Goal: Complete application form: Complete application form

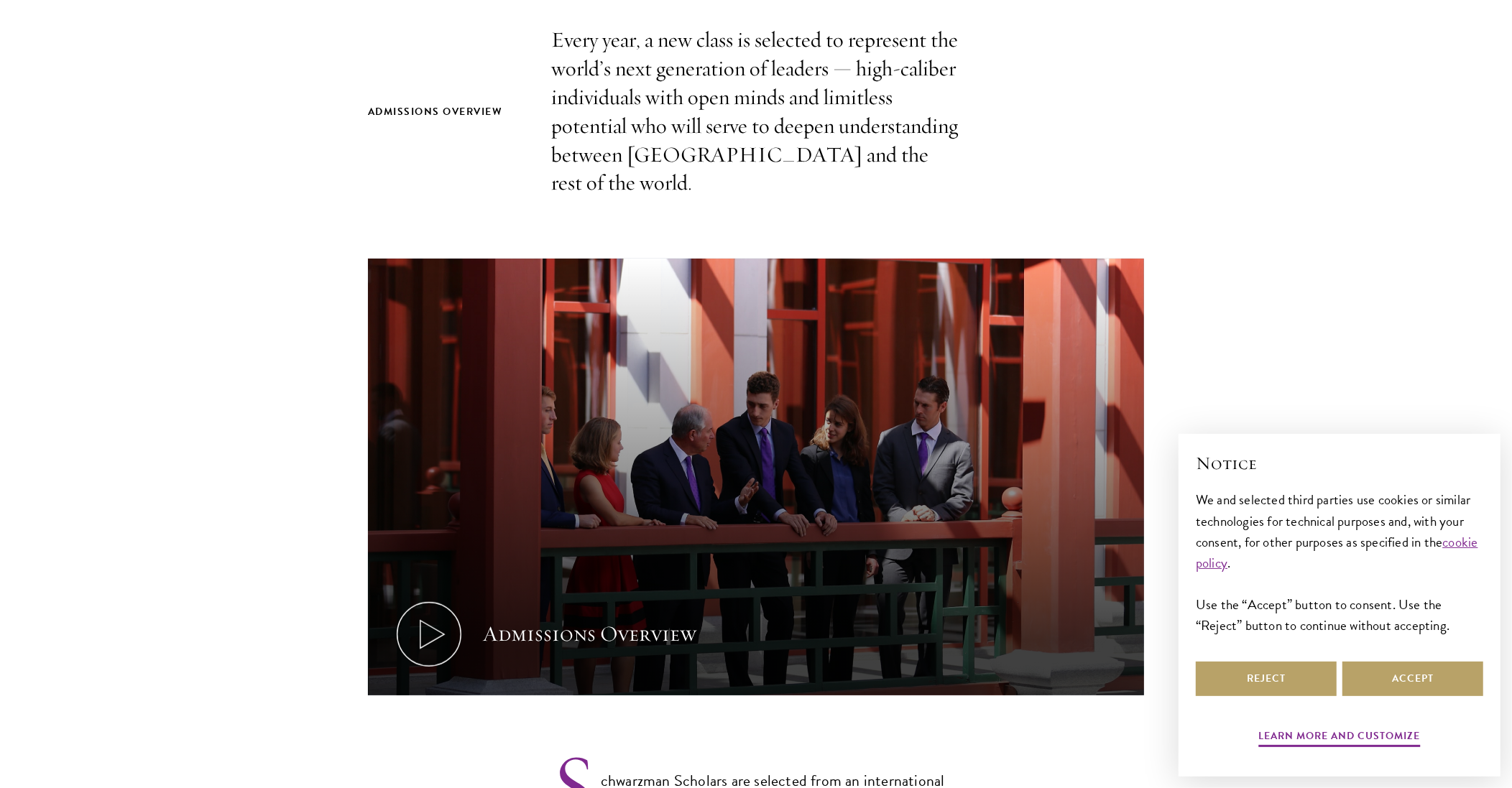
scroll to position [517, 0]
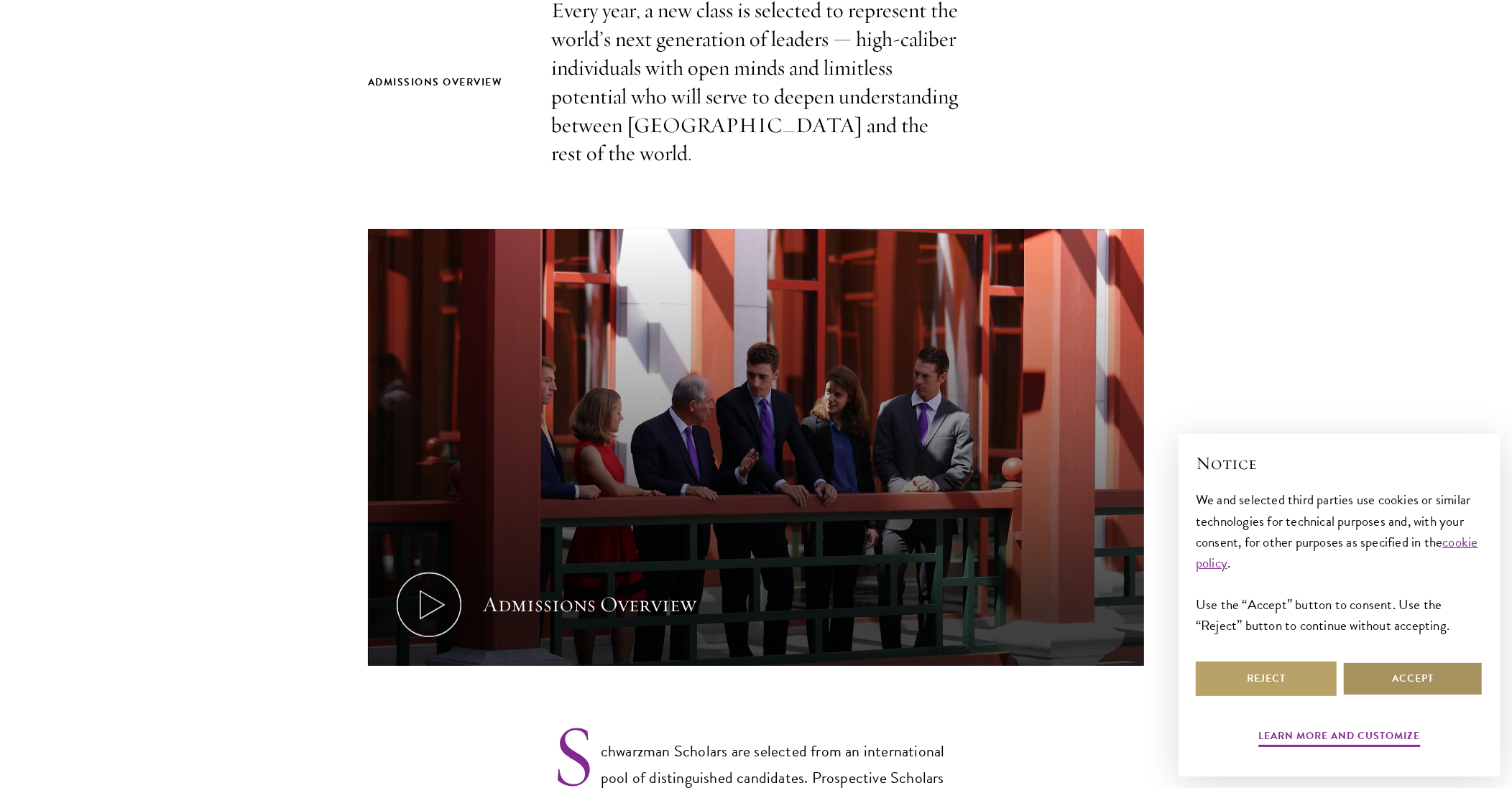
click at [1457, 689] on button "Accept" at bounding box center [1413, 678] width 141 height 35
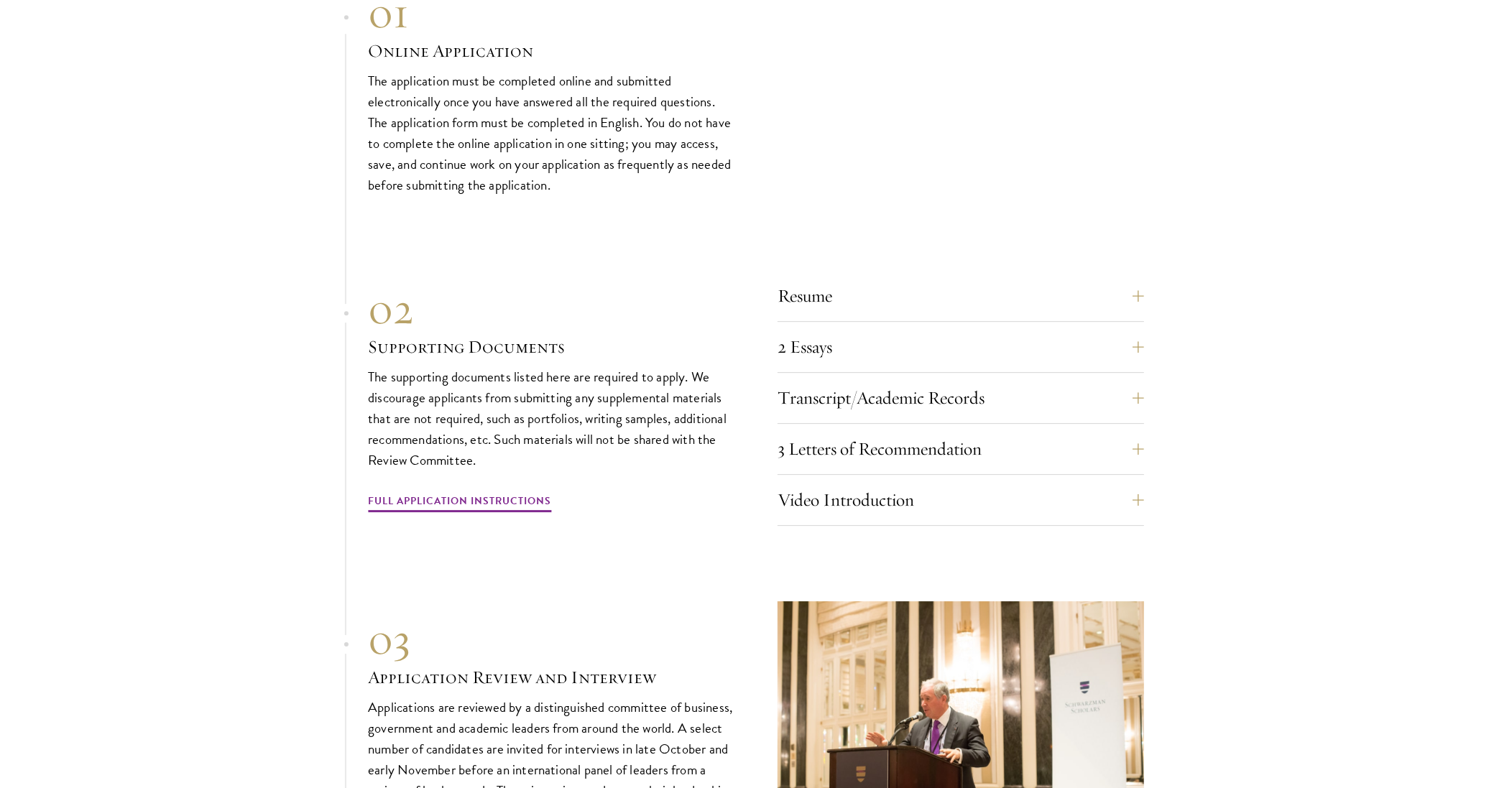
scroll to position [4342, 0]
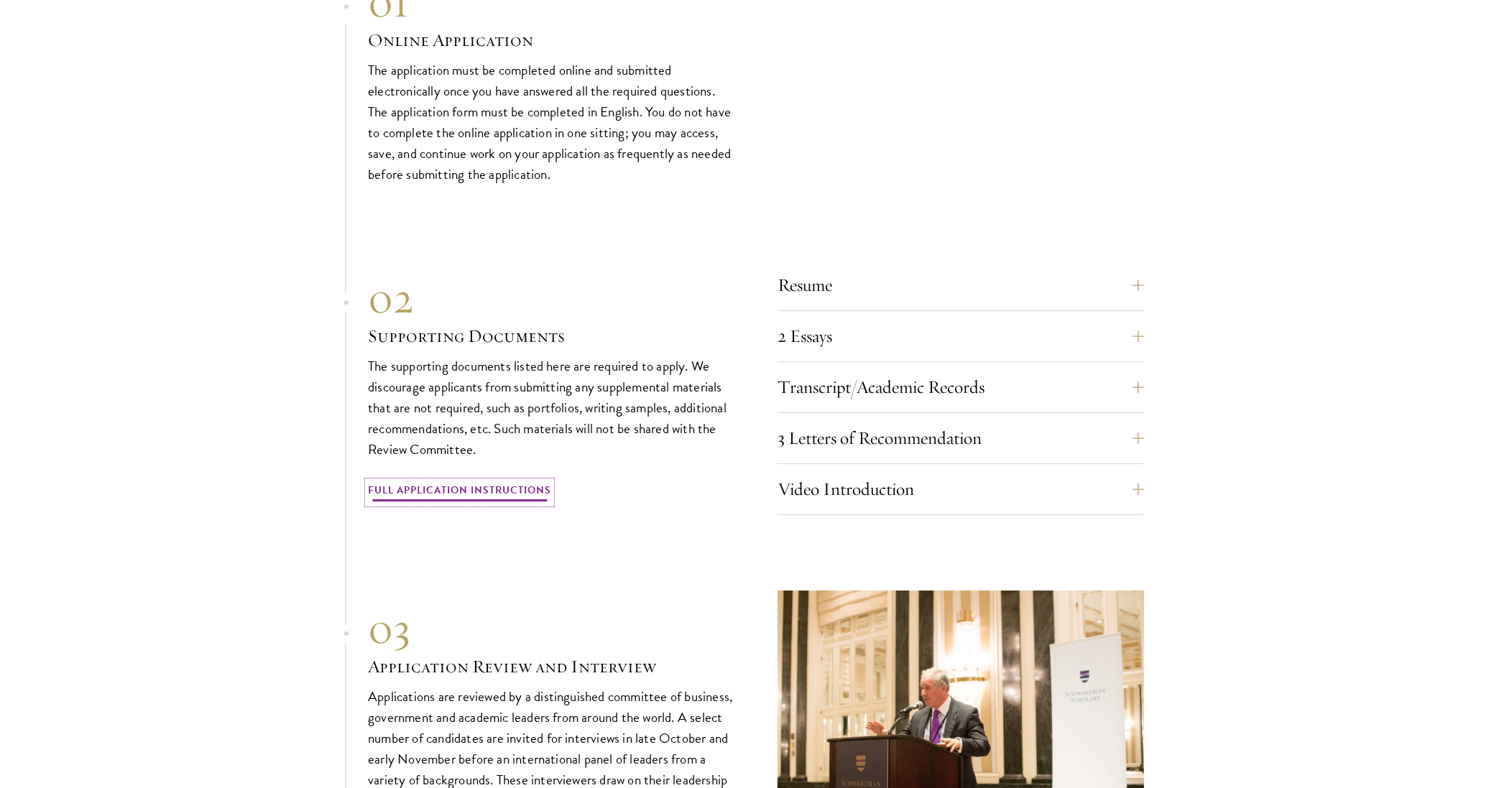
click at [497, 482] on link "Full Application Instructions" at bounding box center [460, 493] width 184 height 22
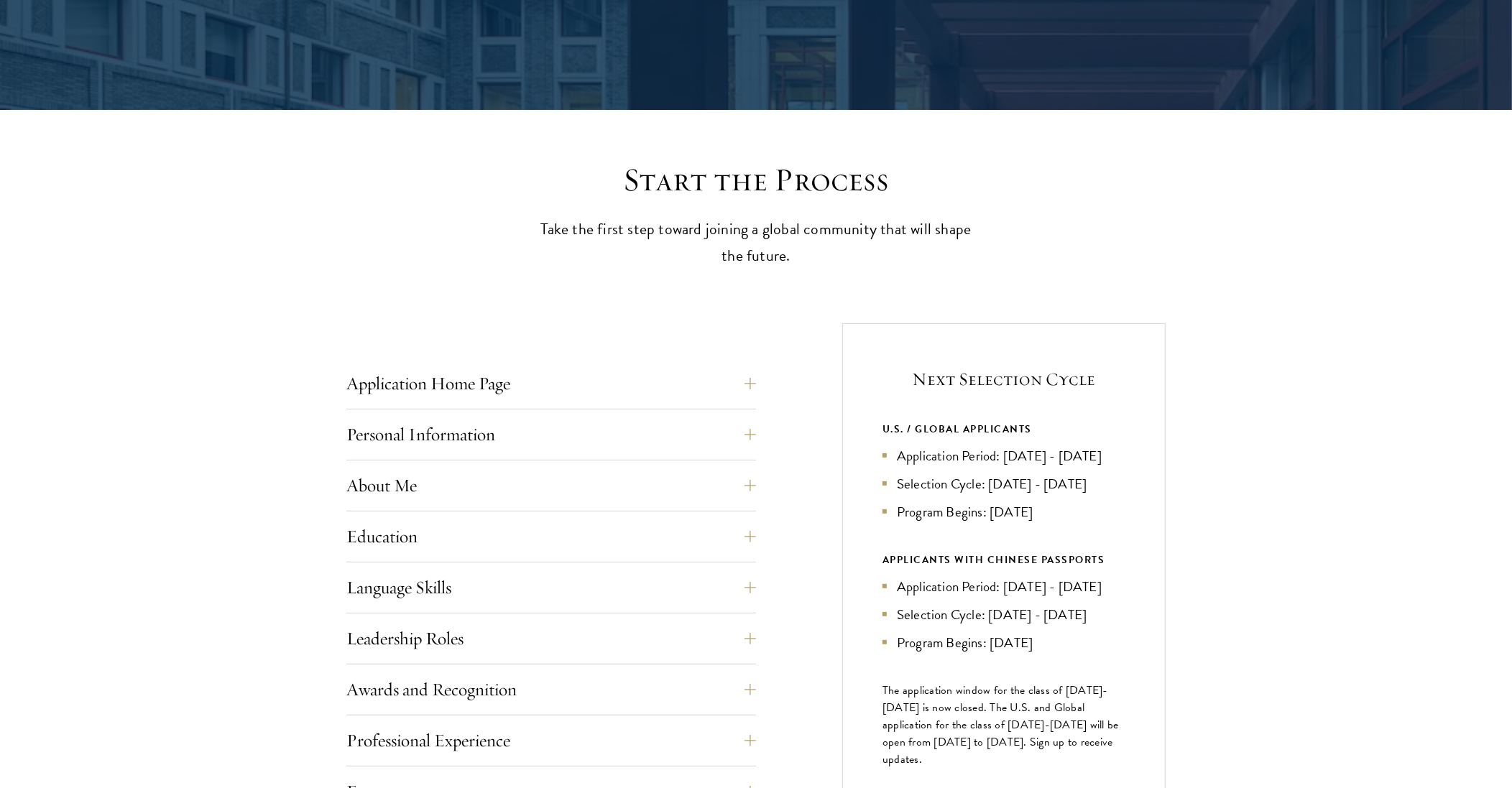
scroll to position [517, 0]
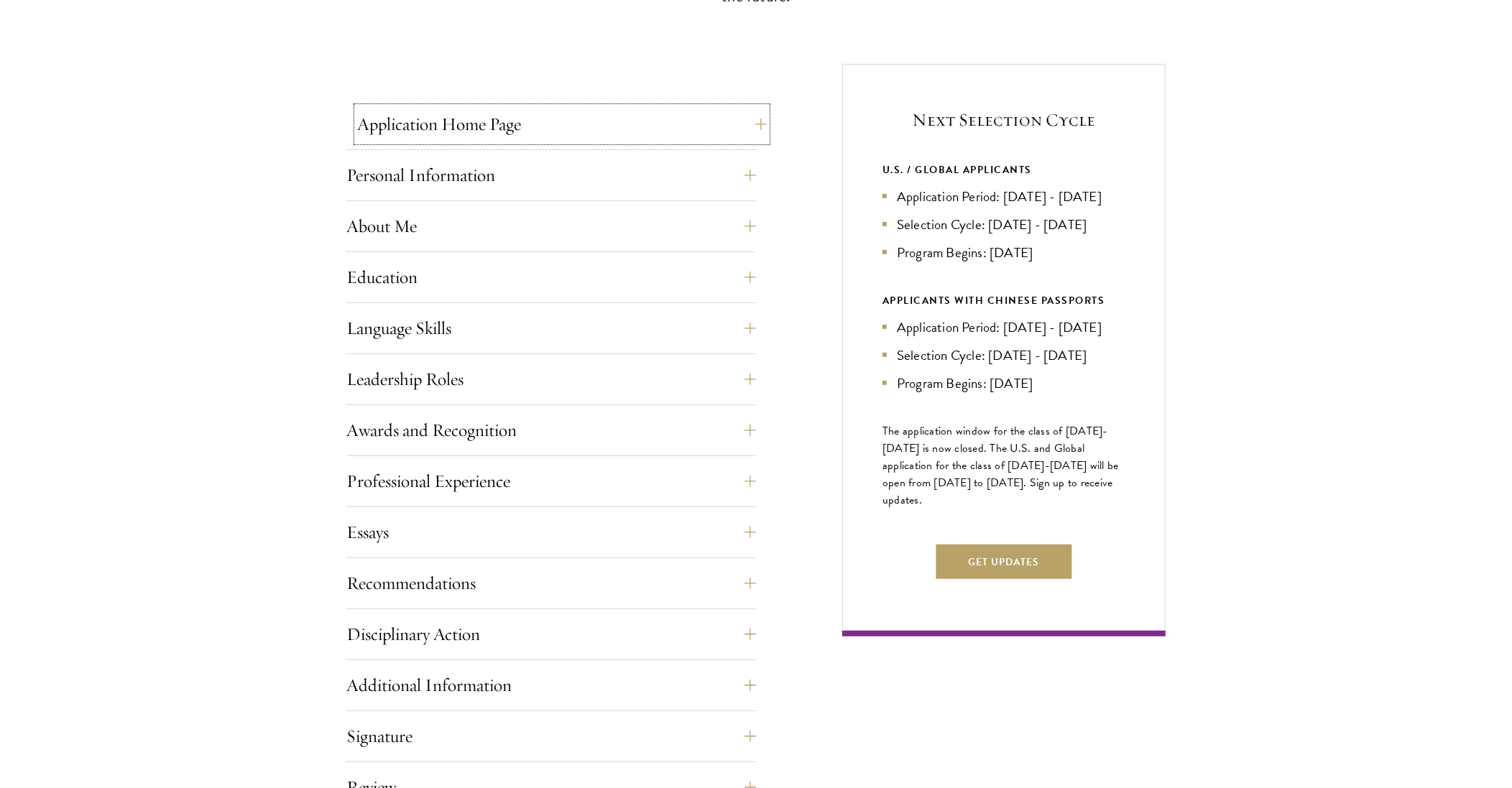
click at [615, 133] on button "Application Home Page" at bounding box center [561, 124] width 409 height 35
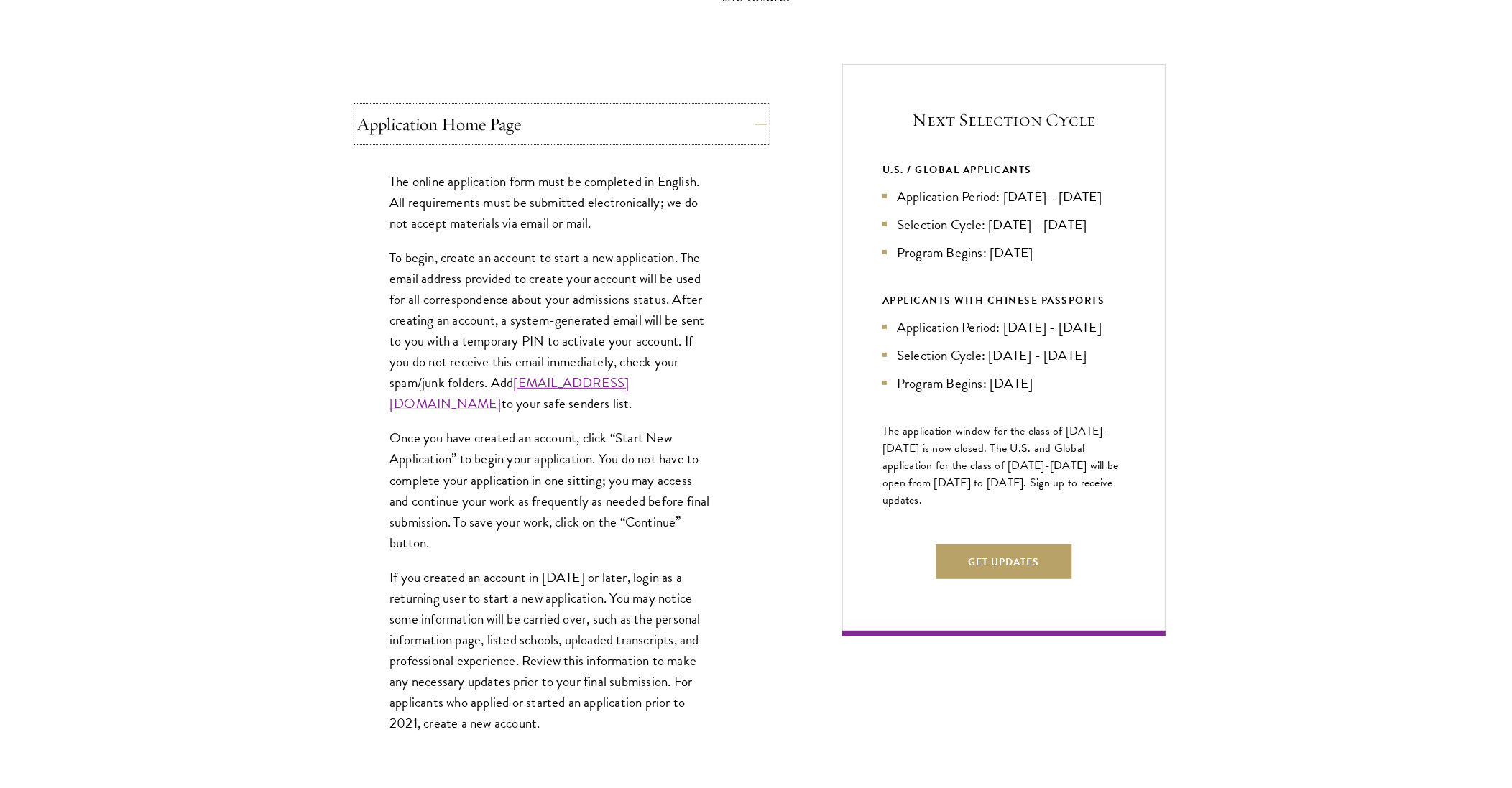
click at [615, 133] on button "Application Home Page" at bounding box center [561, 124] width 409 height 35
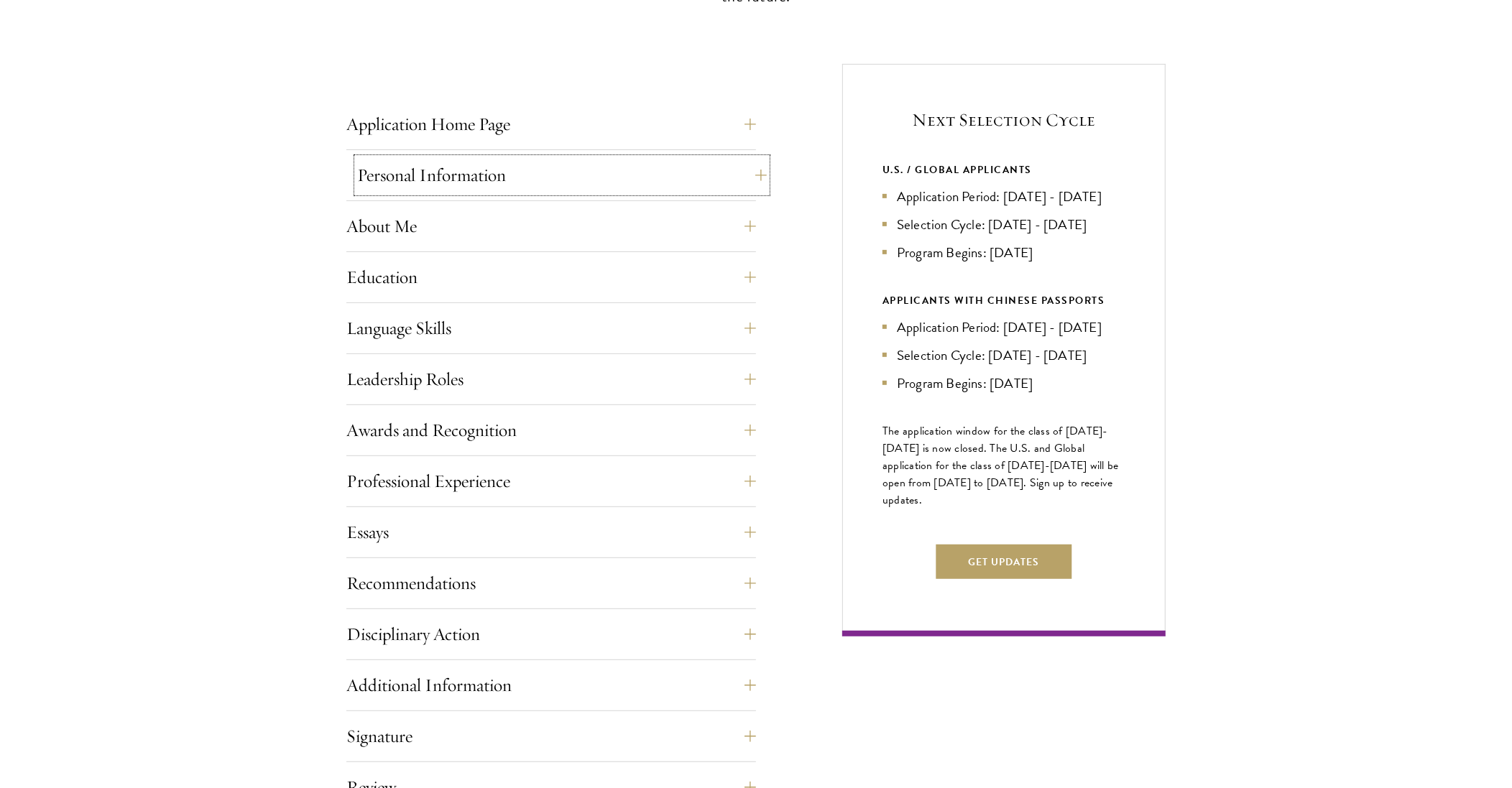
click at [628, 182] on button "Personal Information" at bounding box center [561, 175] width 409 height 35
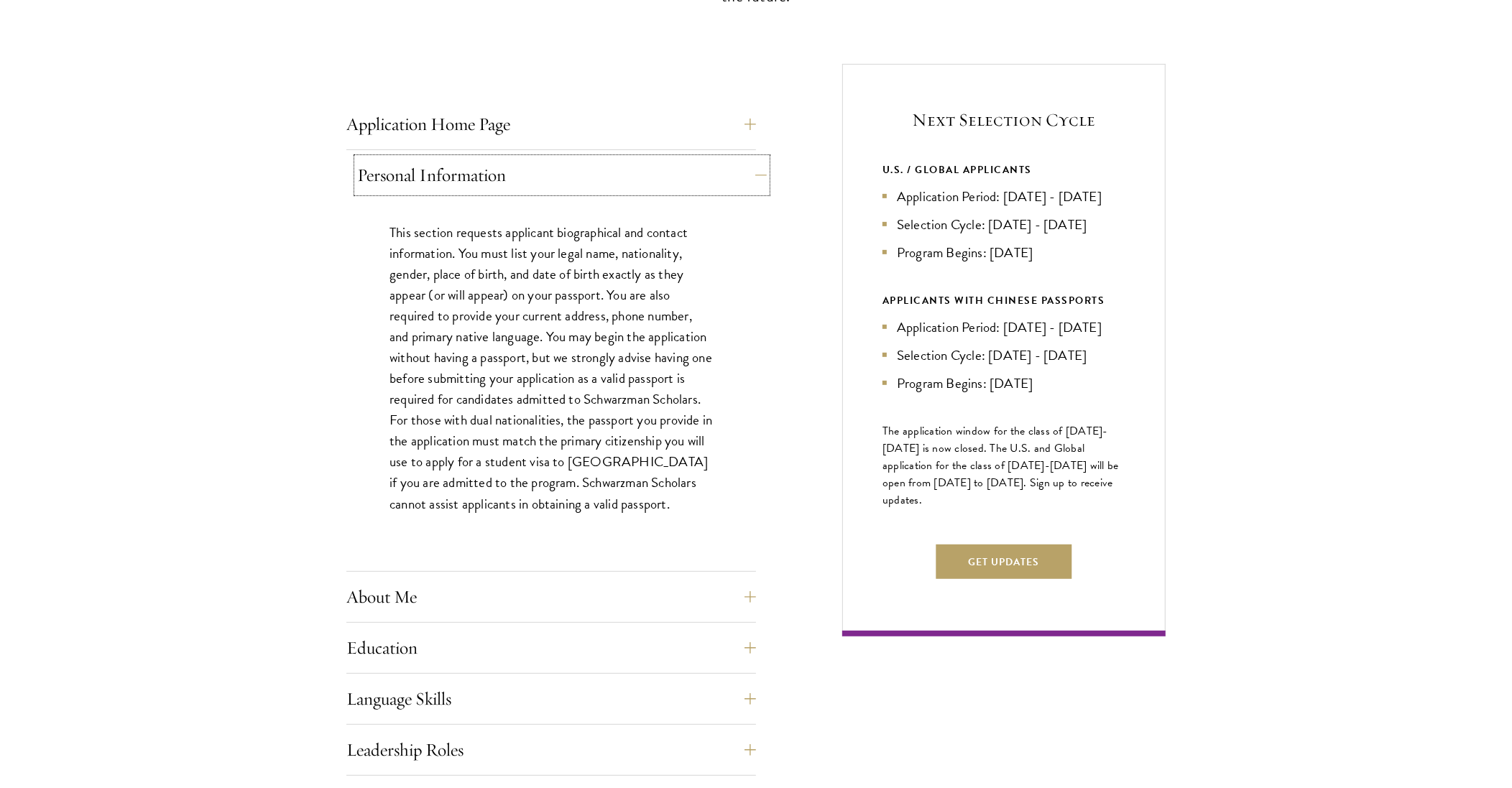
click at [628, 182] on button "Personal Information" at bounding box center [561, 175] width 409 height 35
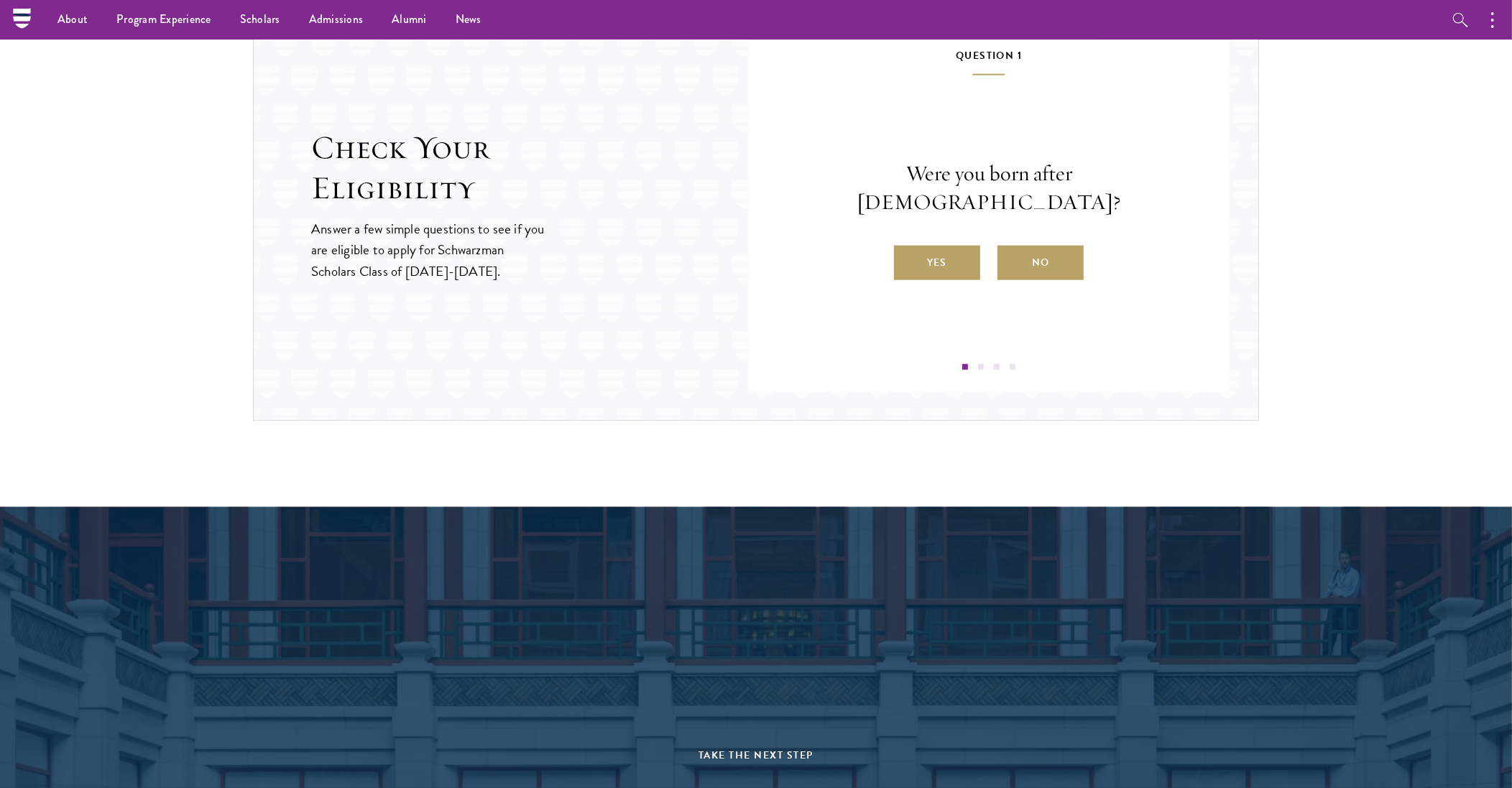
scroll to position [1422, 0]
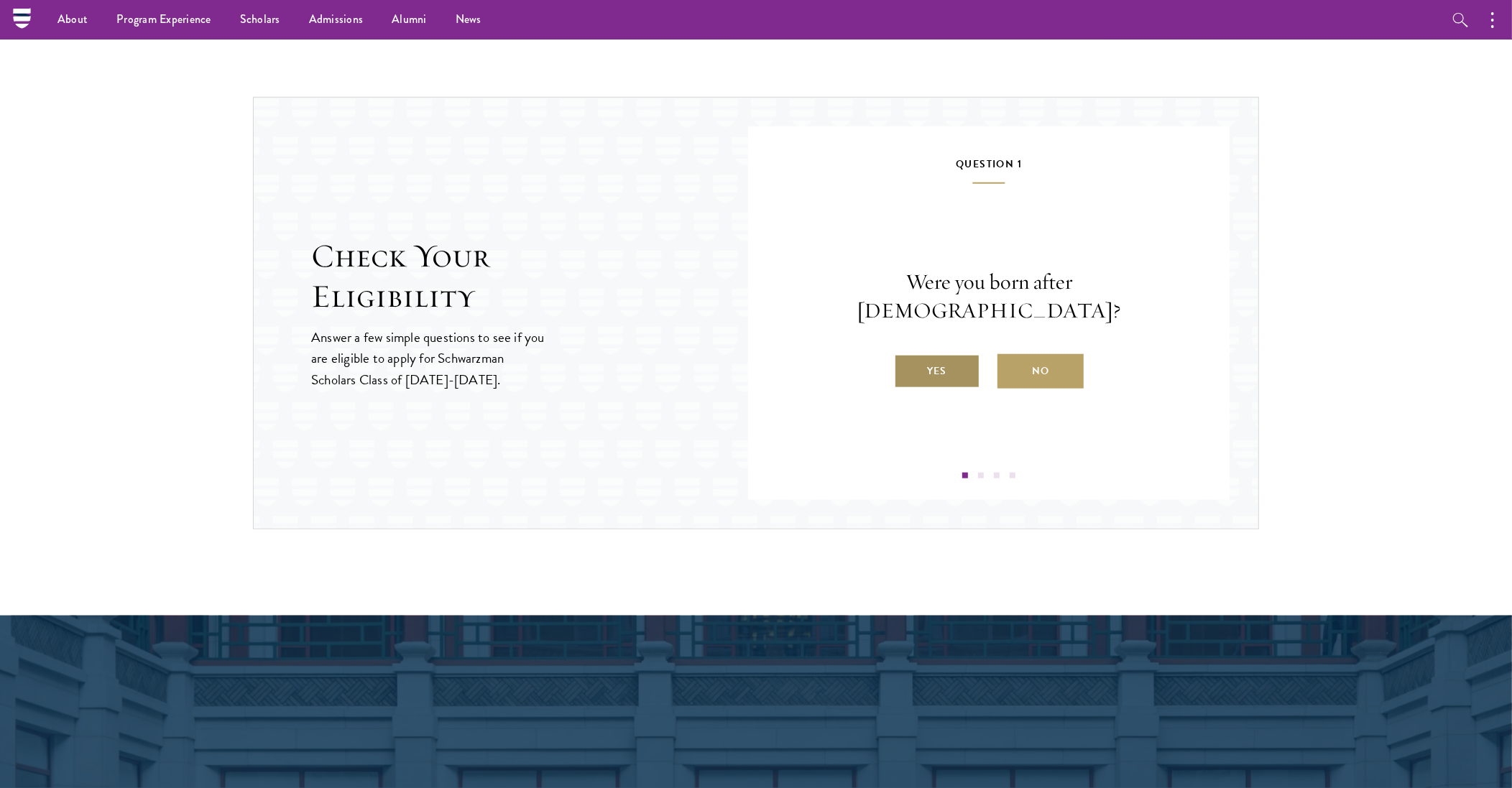
click at [963, 356] on label "Yes" at bounding box center [937, 371] width 86 height 35
click at [907, 356] on input "Yes" at bounding box center [900, 363] width 13 height 13
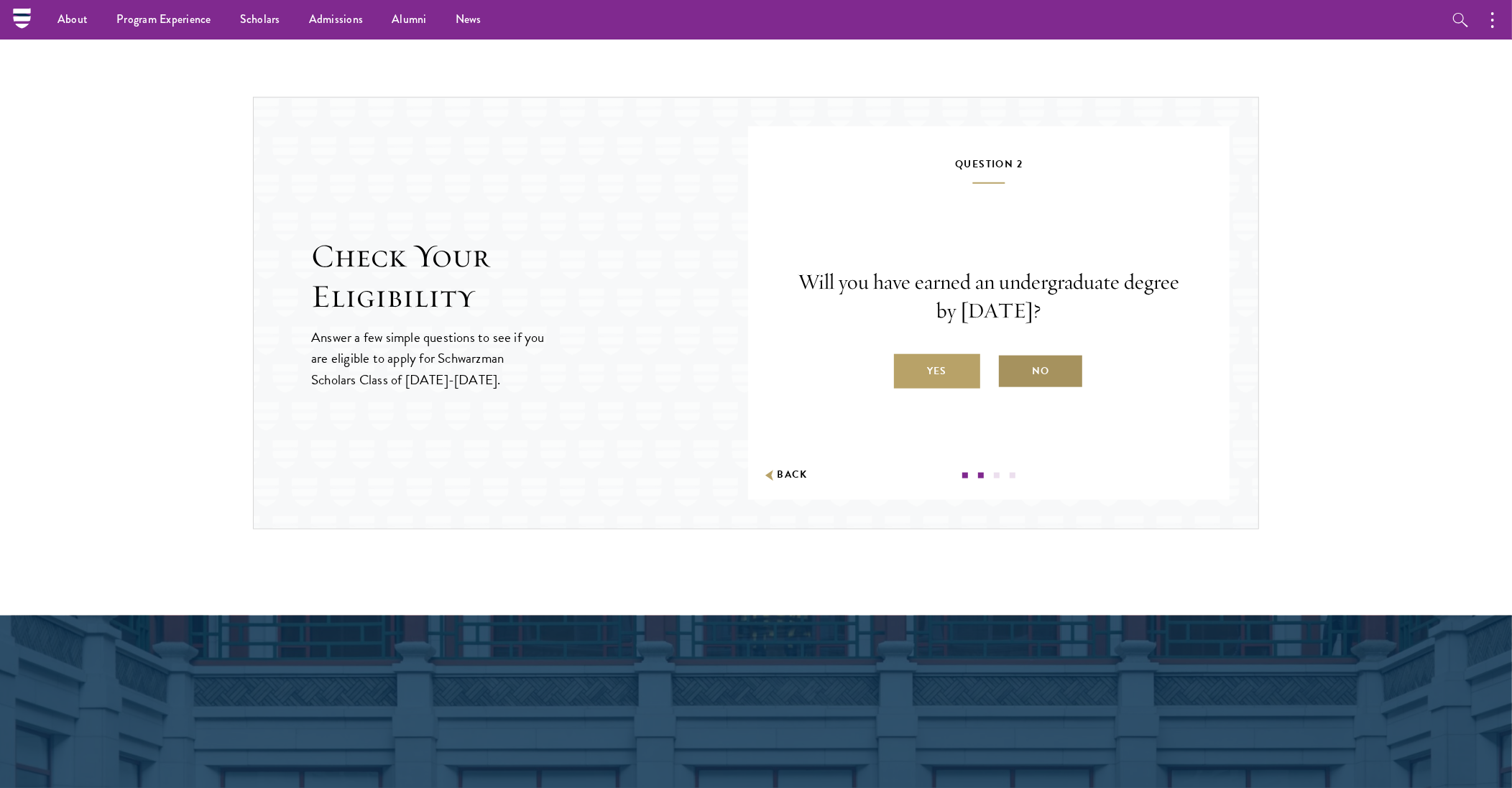
click at [1039, 374] on label "No" at bounding box center [1040, 371] width 86 height 35
click at [1010, 368] on input "No" at bounding box center [1003, 363] width 13 height 13
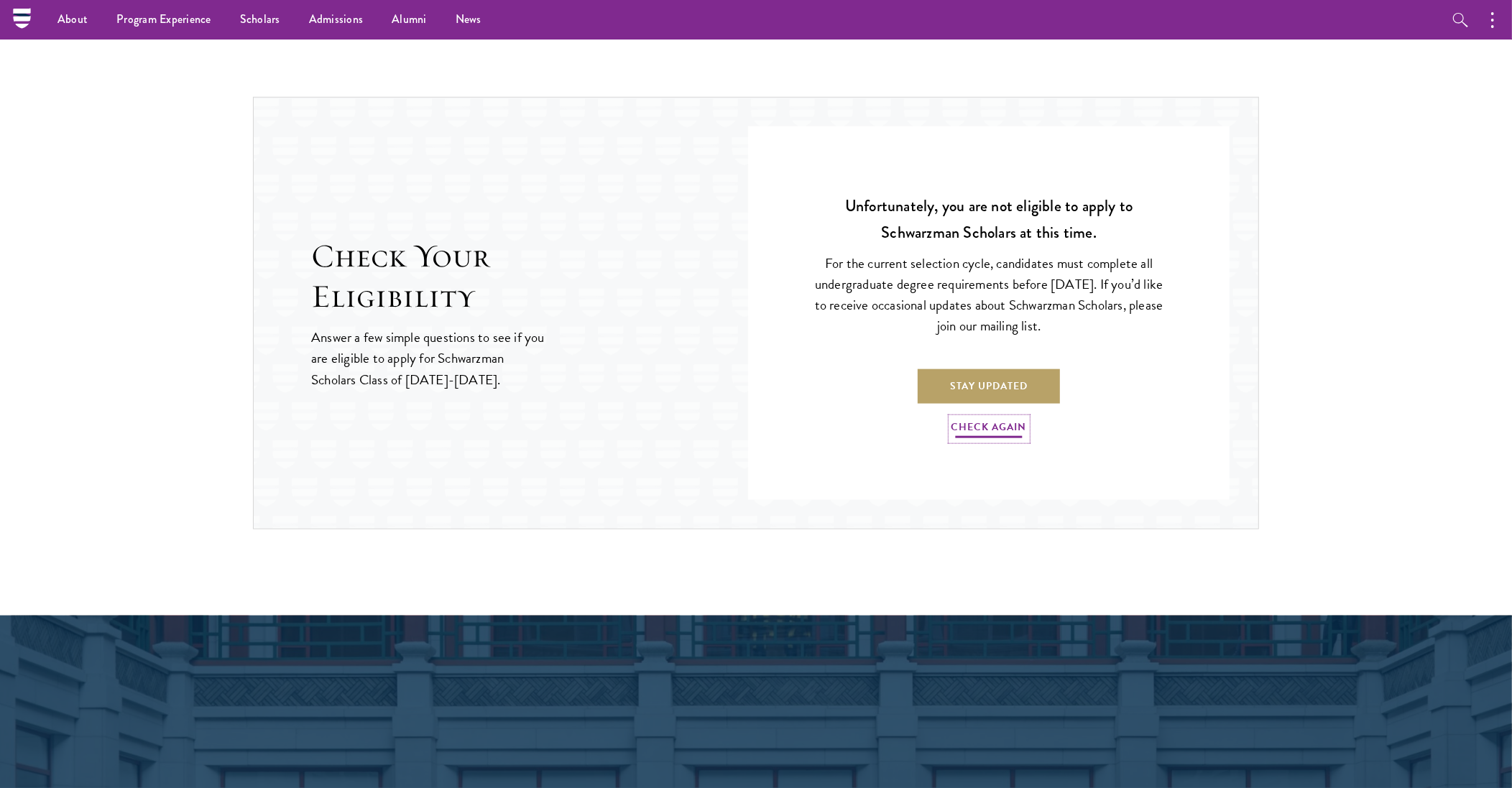
click at [1000, 425] on link "Check Again" at bounding box center [988, 429] width 76 height 22
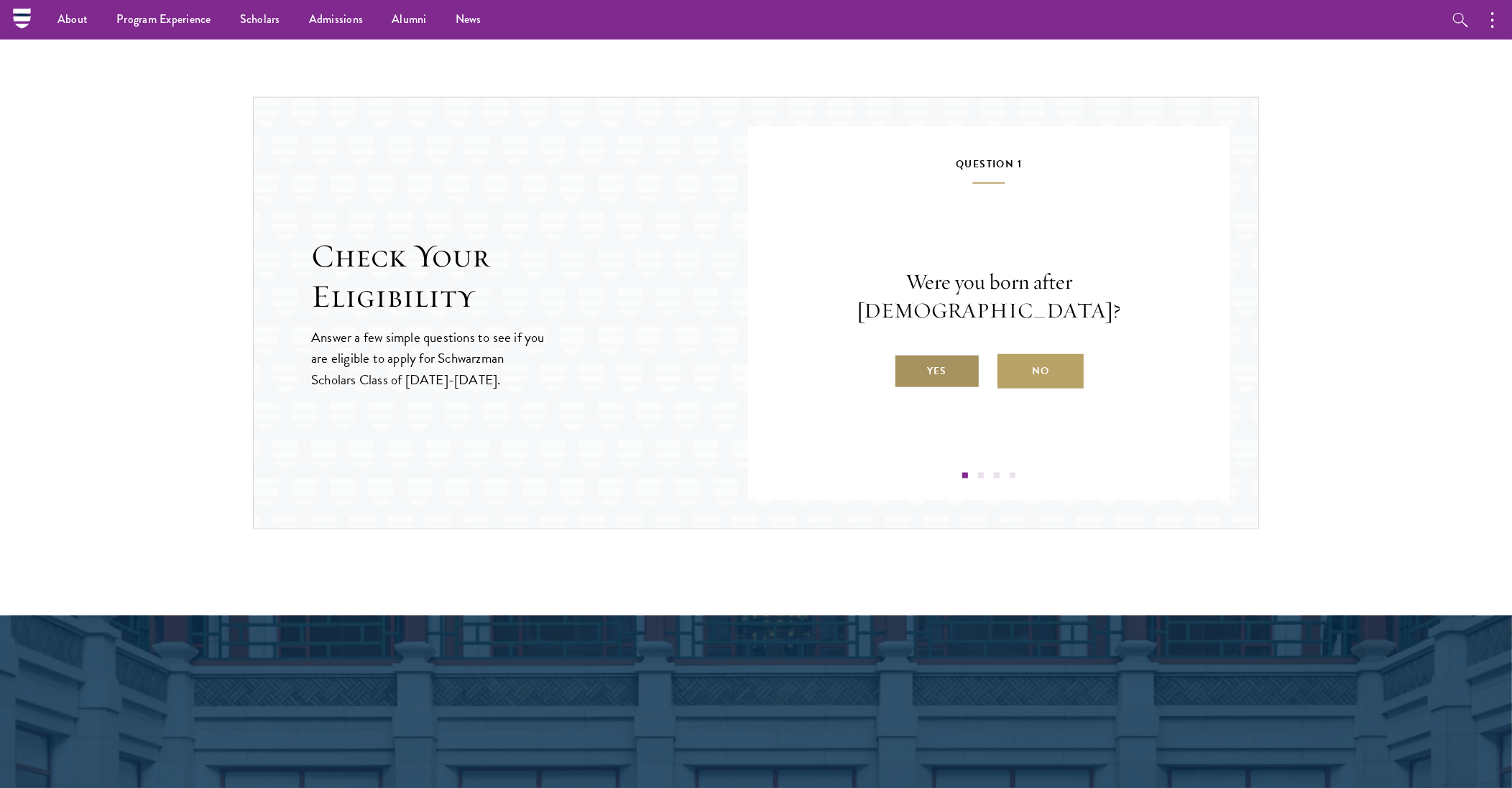
click at [929, 359] on label "Yes" at bounding box center [937, 371] width 86 height 35
click at [907, 359] on input "Yes" at bounding box center [900, 363] width 13 height 13
click at [939, 368] on label "Yes" at bounding box center [937, 371] width 86 height 35
click at [907, 368] on input "Yes" at bounding box center [900, 363] width 13 height 13
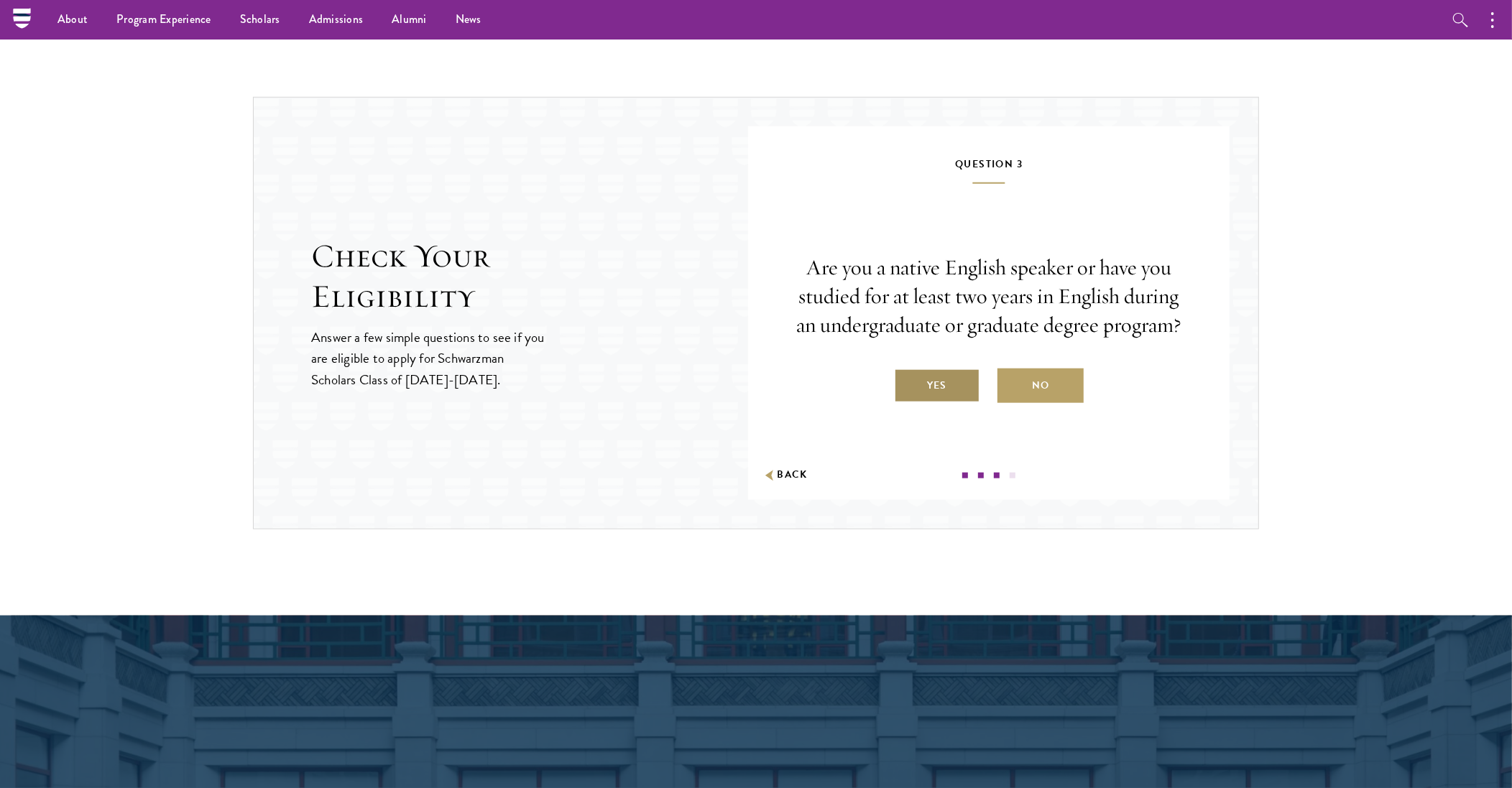
click at [954, 396] on label "Yes" at bounding box center [937, 385] width 86 height 35
click at [907, 383] on input "Yes" at bounding box center [900, 377] width 13 height 13
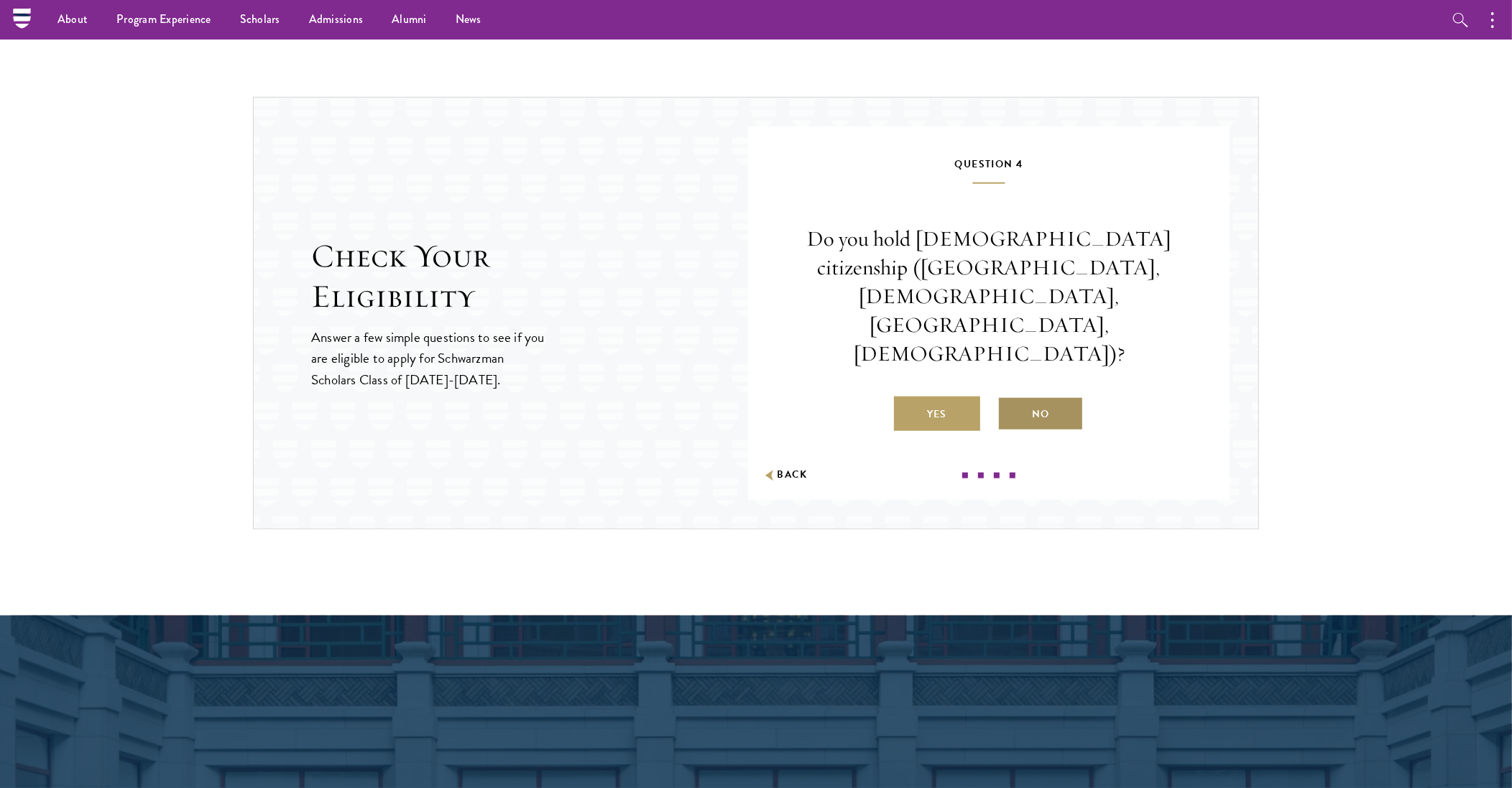
click at [1019, 396] on label "No" at bounding box center [1040, 413] width 86 height 35
click at [1010, 399] on input "No" at bounding box center [1003, 406] width 13 height 13
